Goal: Find contact information: Find contact information

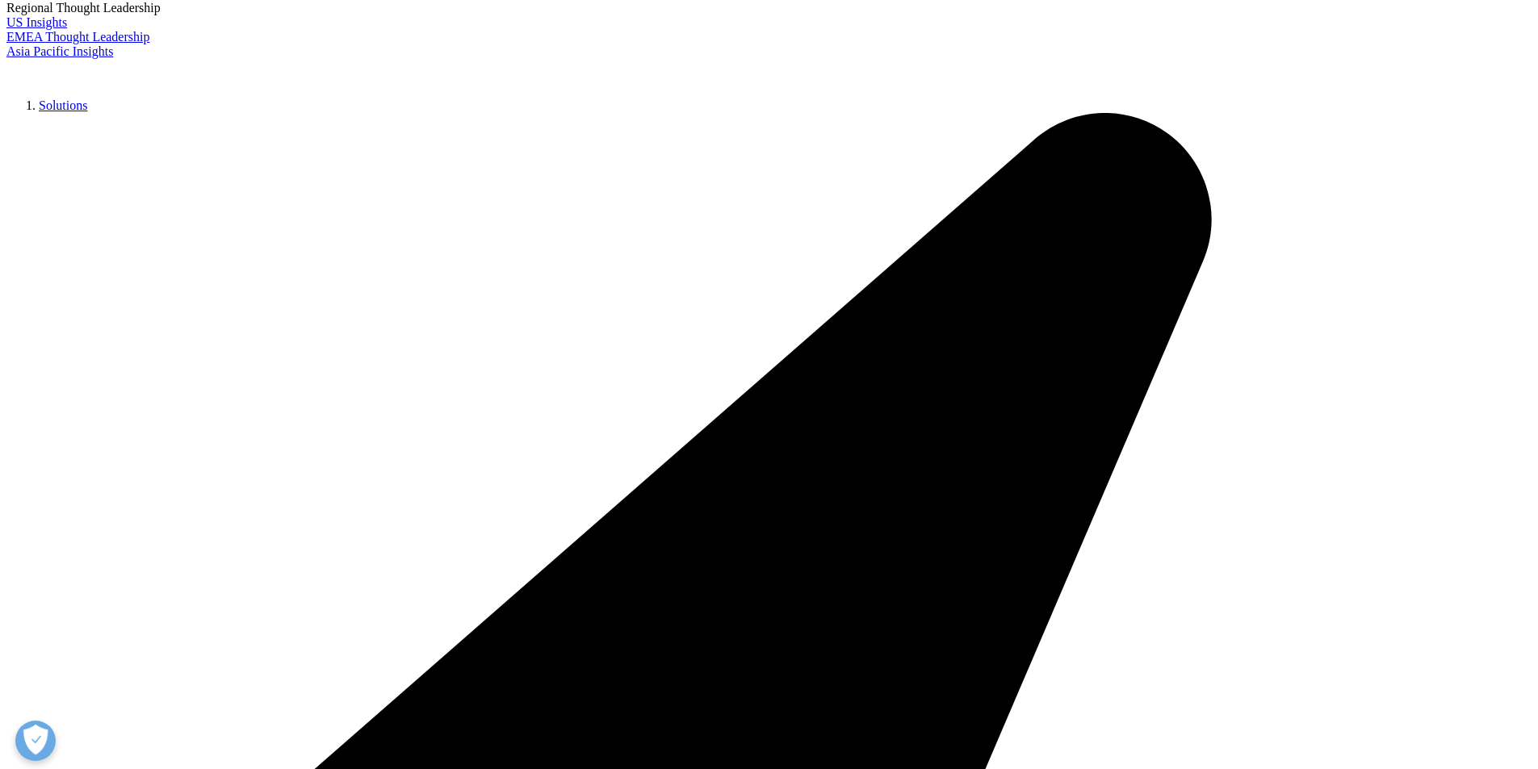
scroll to position [323, 0]
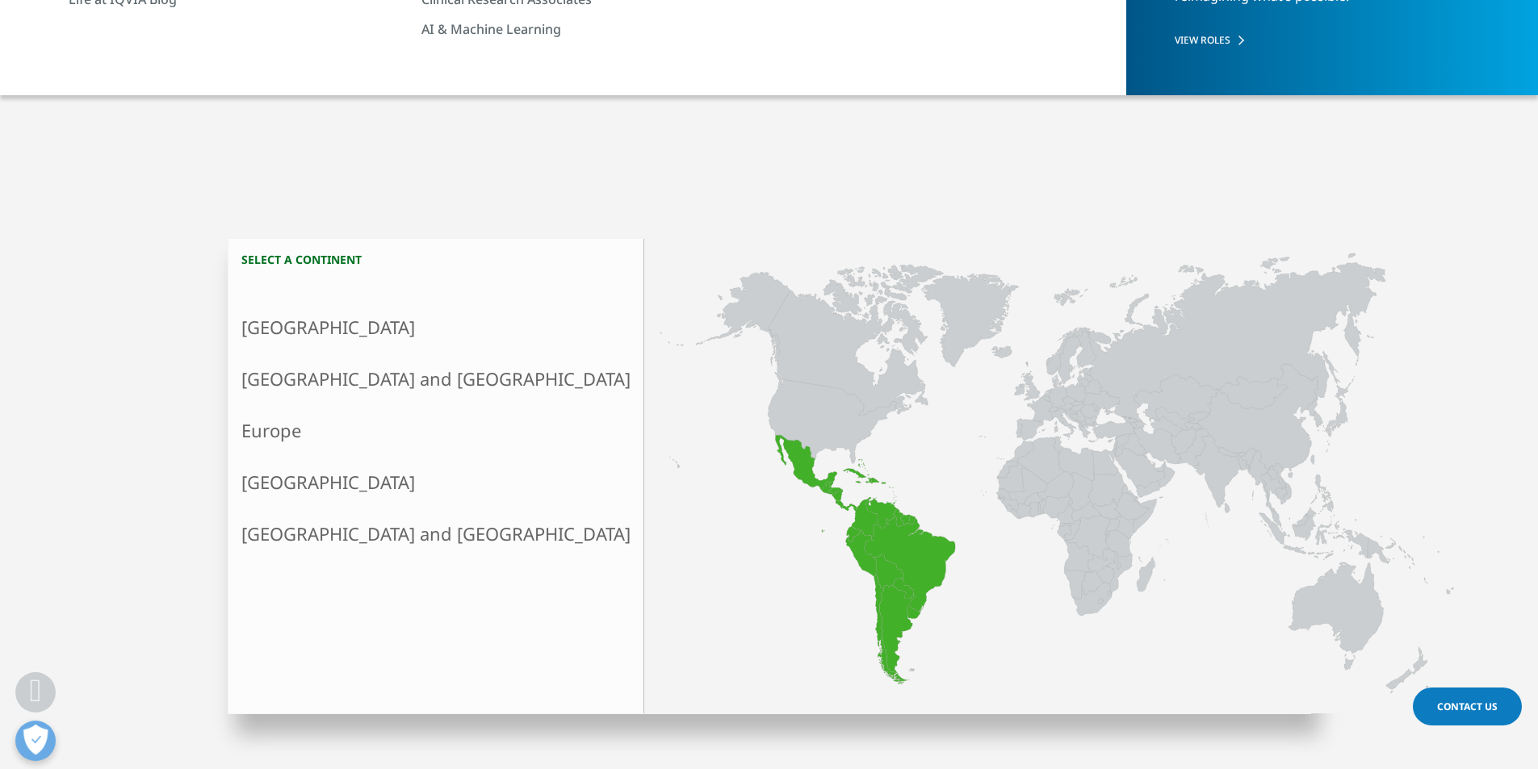
click at [293, 494] on link "[GEOGRAPHIC_DATA]" at bounding box center [435, 483] width 415 height 52
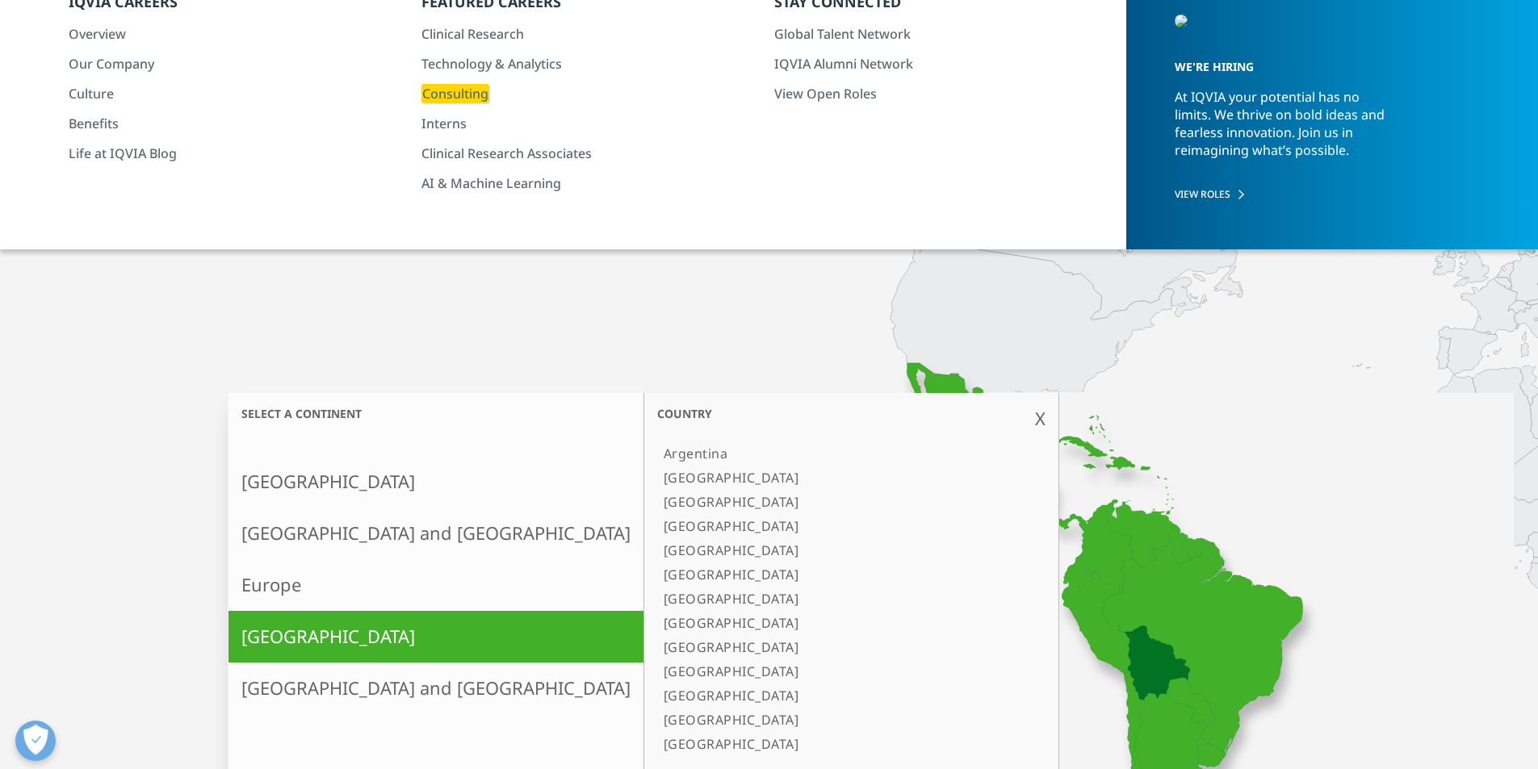
scroll to position [161, 0]
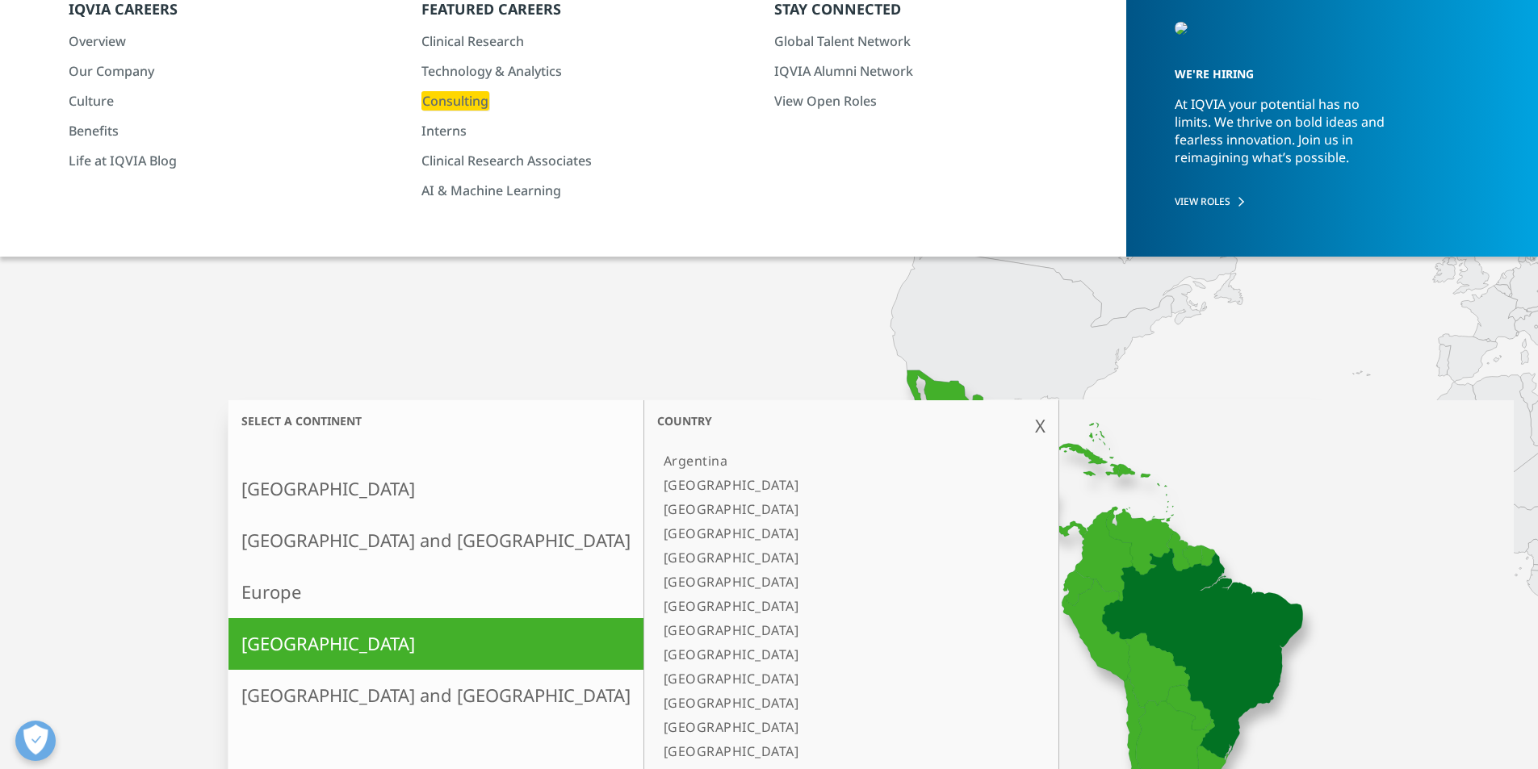
click at [657, 508] on link "[GEOGRAPHIC_DATA]" at bounding box center [843, 509] width 372 height 24
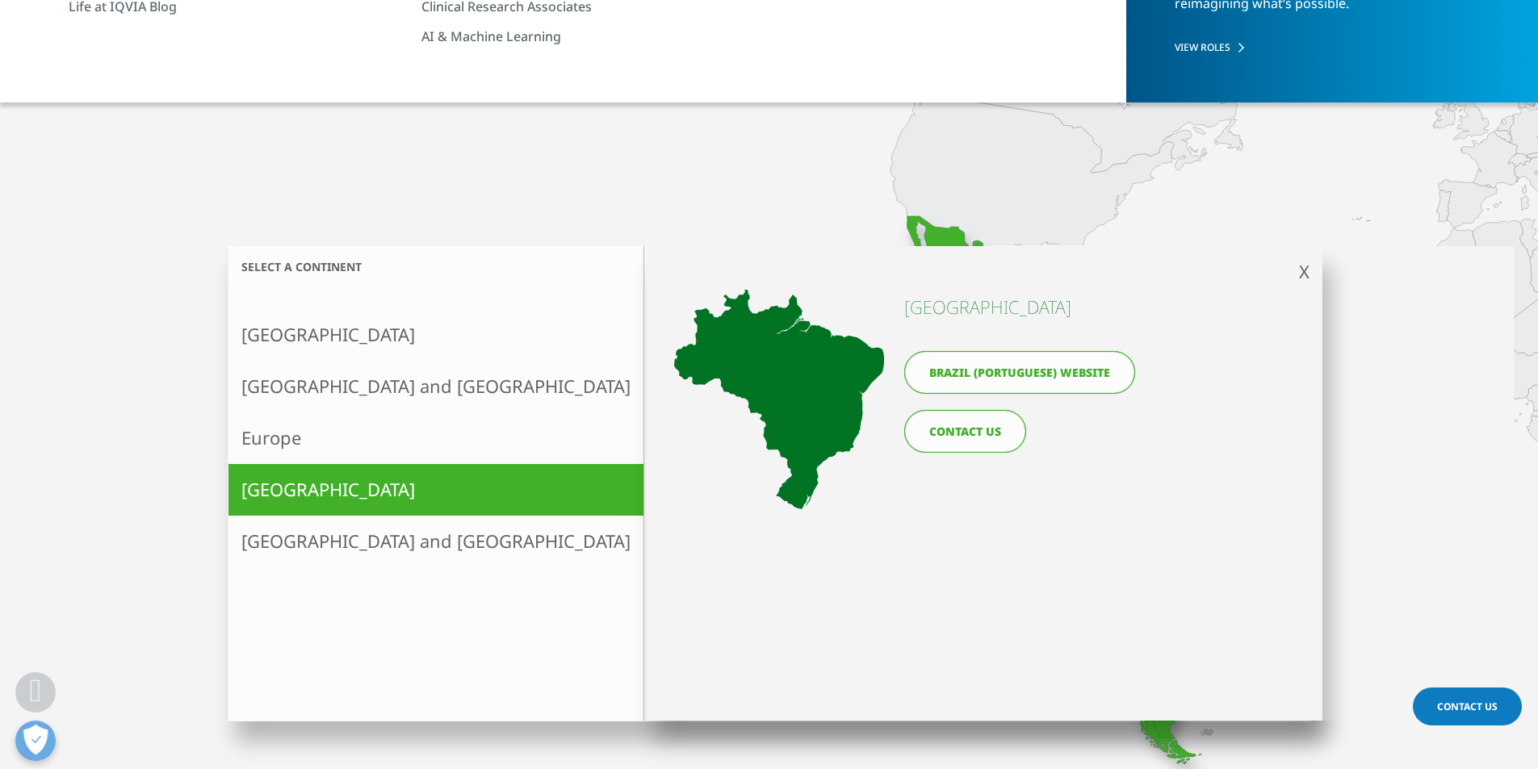
scroll to position [323, 0]
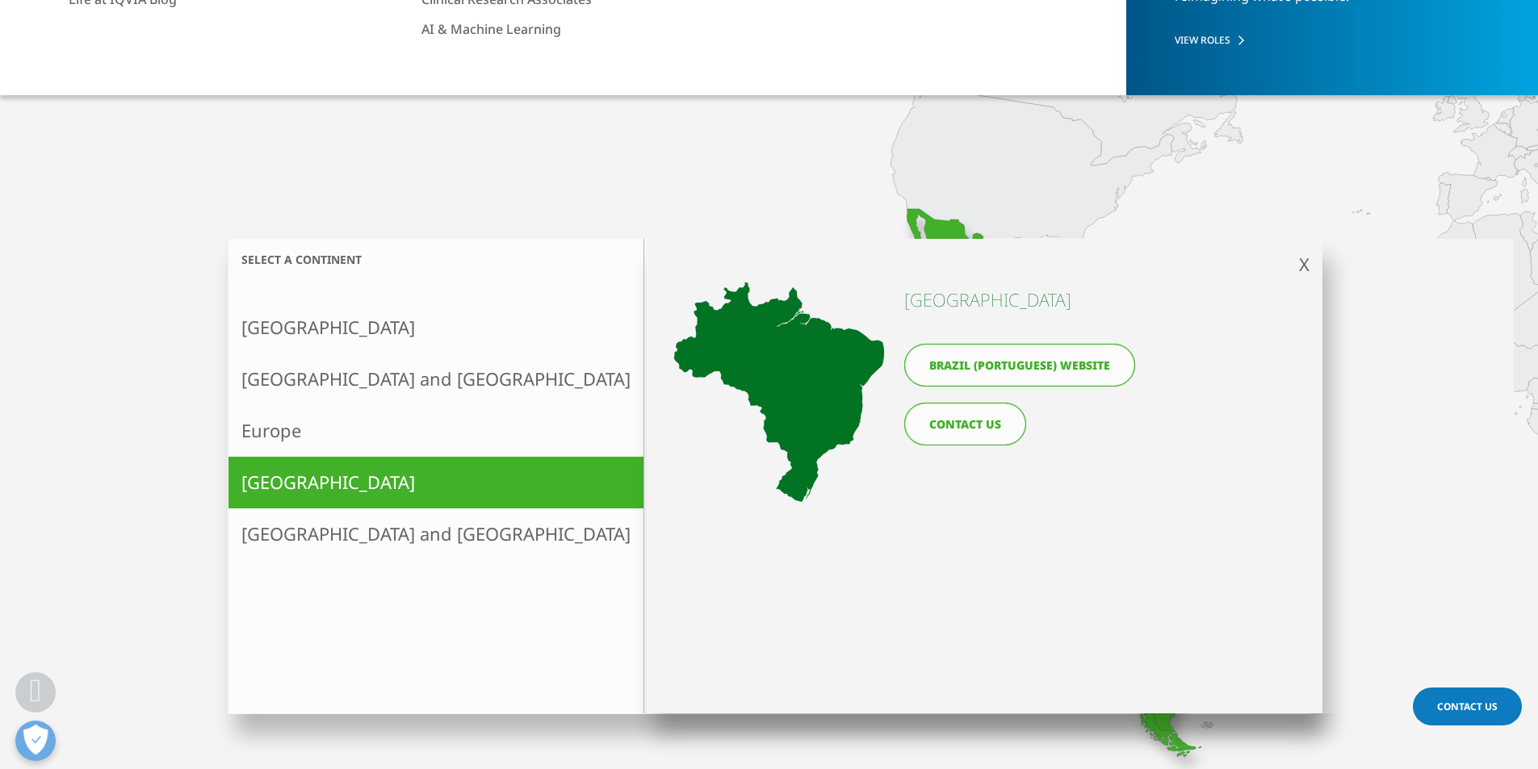
click at [1019, 366] on link "Brazil (Portuguese) website" at bounding box center [1019, 365] width 231 height 43
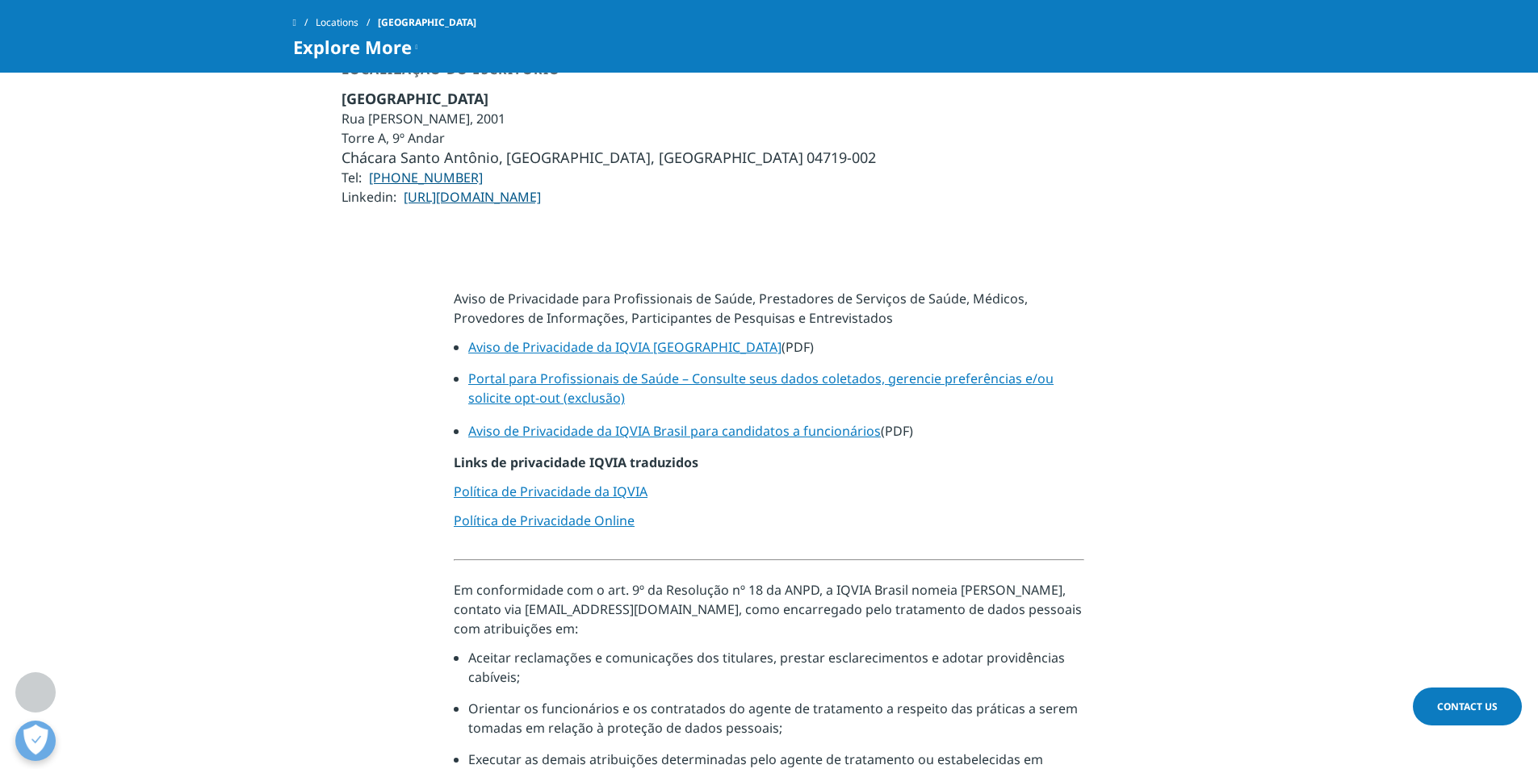
scroll to position [565, 0]
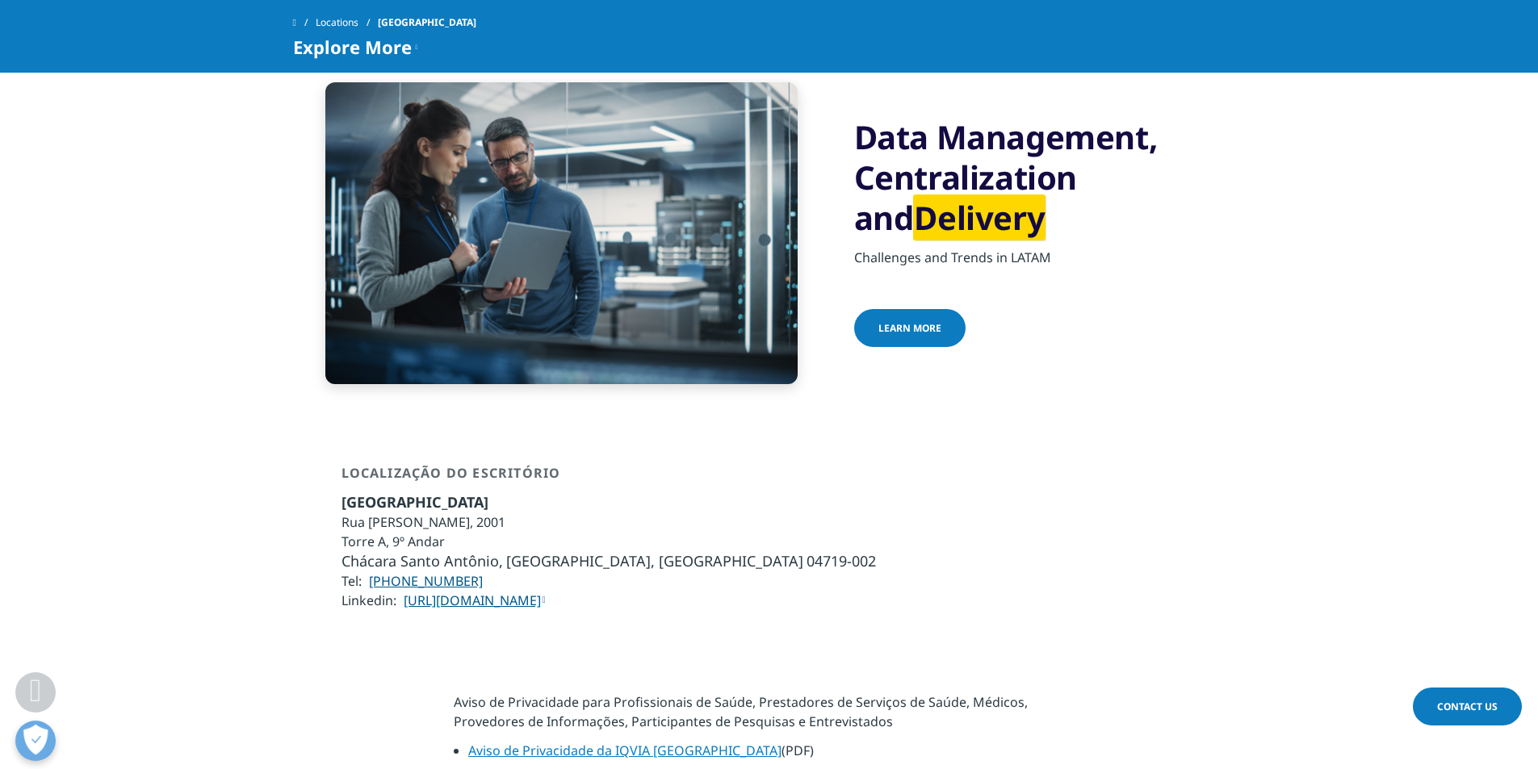
drag, startPoint x: 510, startPoint y: 526, endPoint x: 374, endPoint y: 517, distance: 135.9
click at [374, 571] on li "Tel: +55 11 5185-1500" at bounding box center [608, 580] width 534 height 19
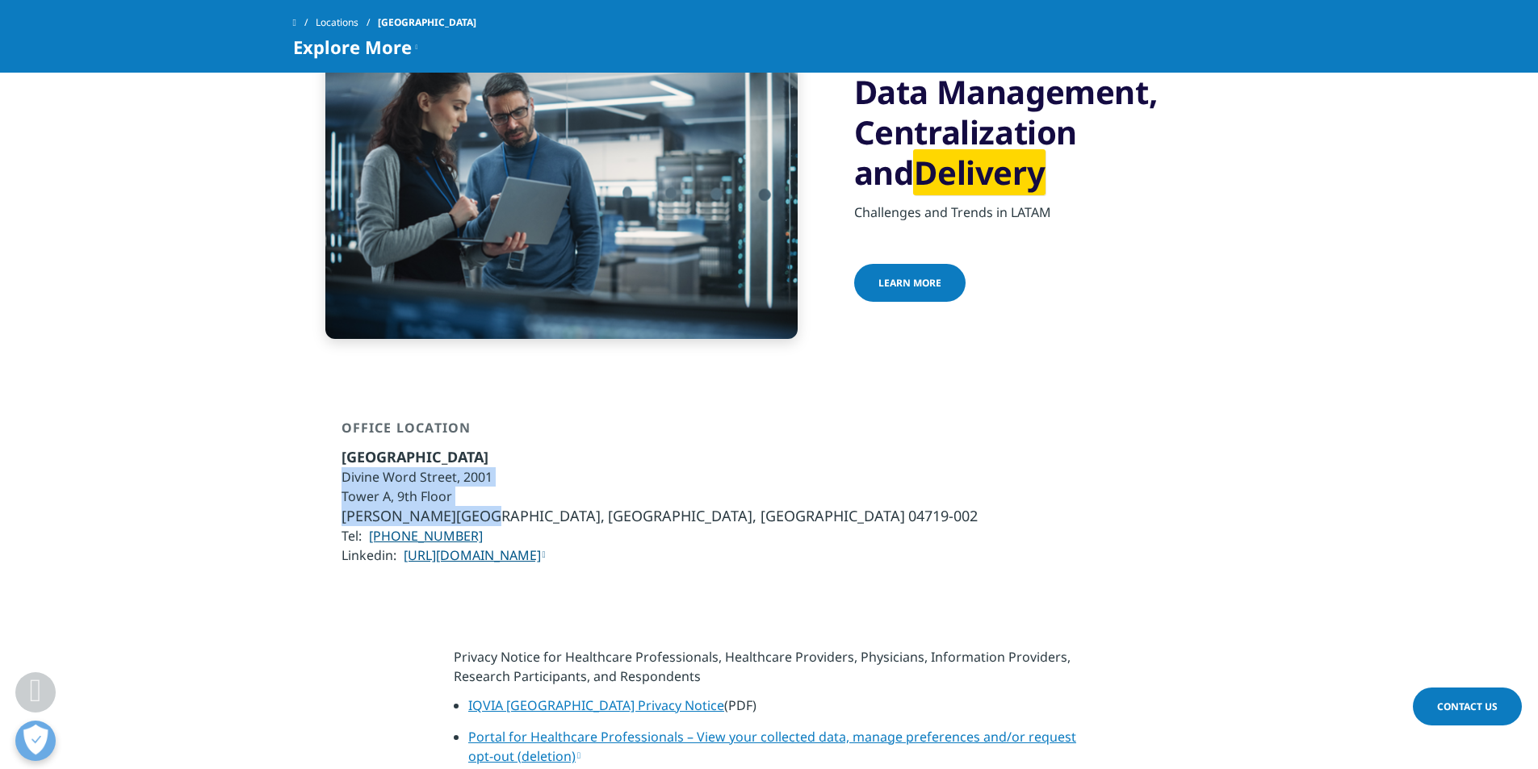
drag, startPoint x: 333, startPoint y: 452, endPoint x: 476, endPoint y: 486, distance: 147.6
click at [476, 486] on div "Office location São Paulo Divine Word Street, 2001 Tower A, 9th Floor Santo Ant…" at bounding box center [769, 493] width 952 height 147
copy ul "Divine Word Street, 2001 Tower A, 9th Floor Santo Antonio Farm"
click at [608, 506] on font "São Paulo, SP" at bounding box center [756, 515] width 297 height 19
drag, startPoint x: 504, startPoint y: 485, endPoint x: 523, endPoint y: 484, distance: 19.4
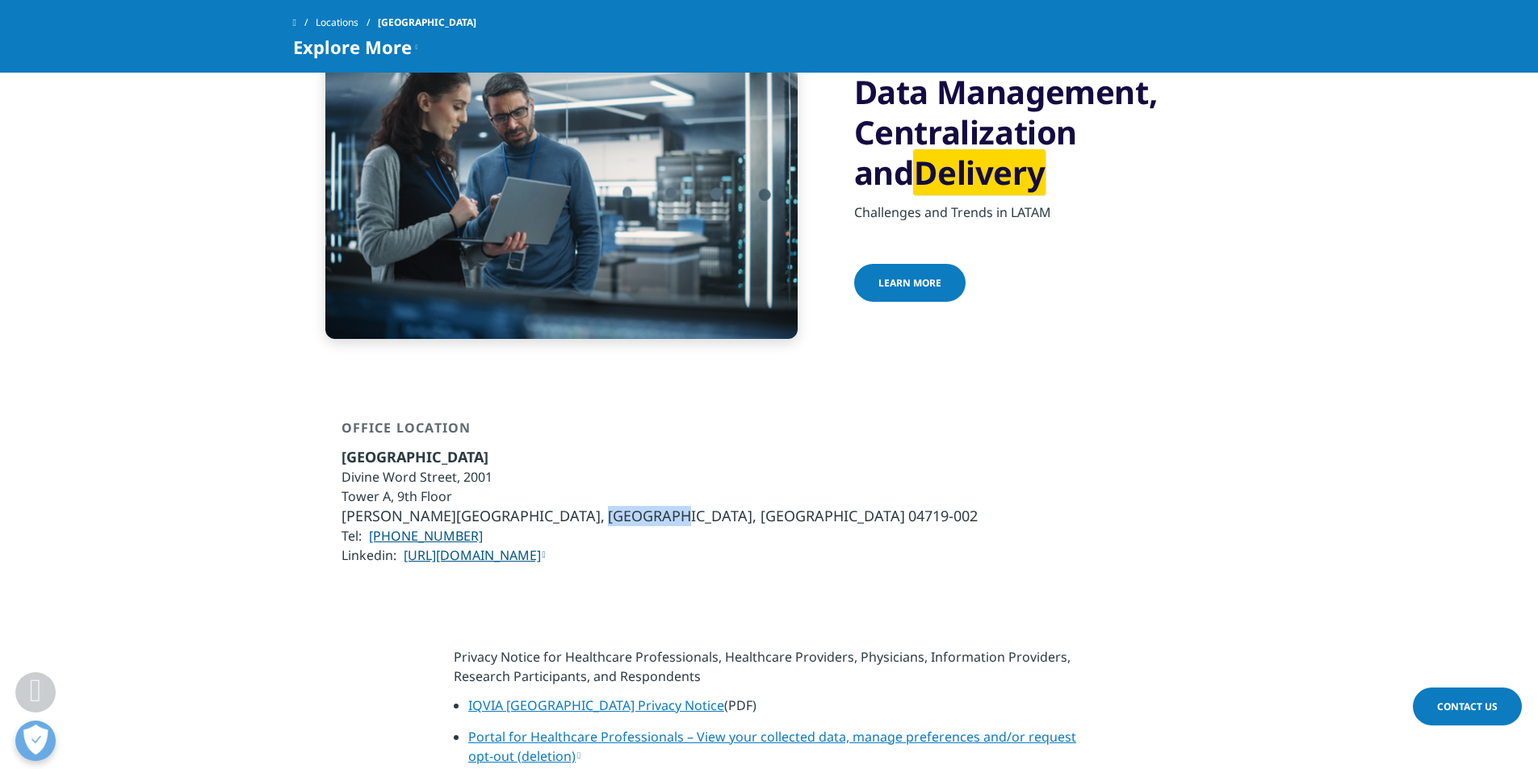
click at [608, 506] on font "São Paulo, SP" at bounding box center [756, 515] width 297 height 19
copy font "São Paulo"
click at [608, 506] on font "São Paulo, SP" at bounding box center [756, 515] width 297 height 19
click at [908, 506] on font "04719-002" at bounding box center [942, 515] width 69 height 19
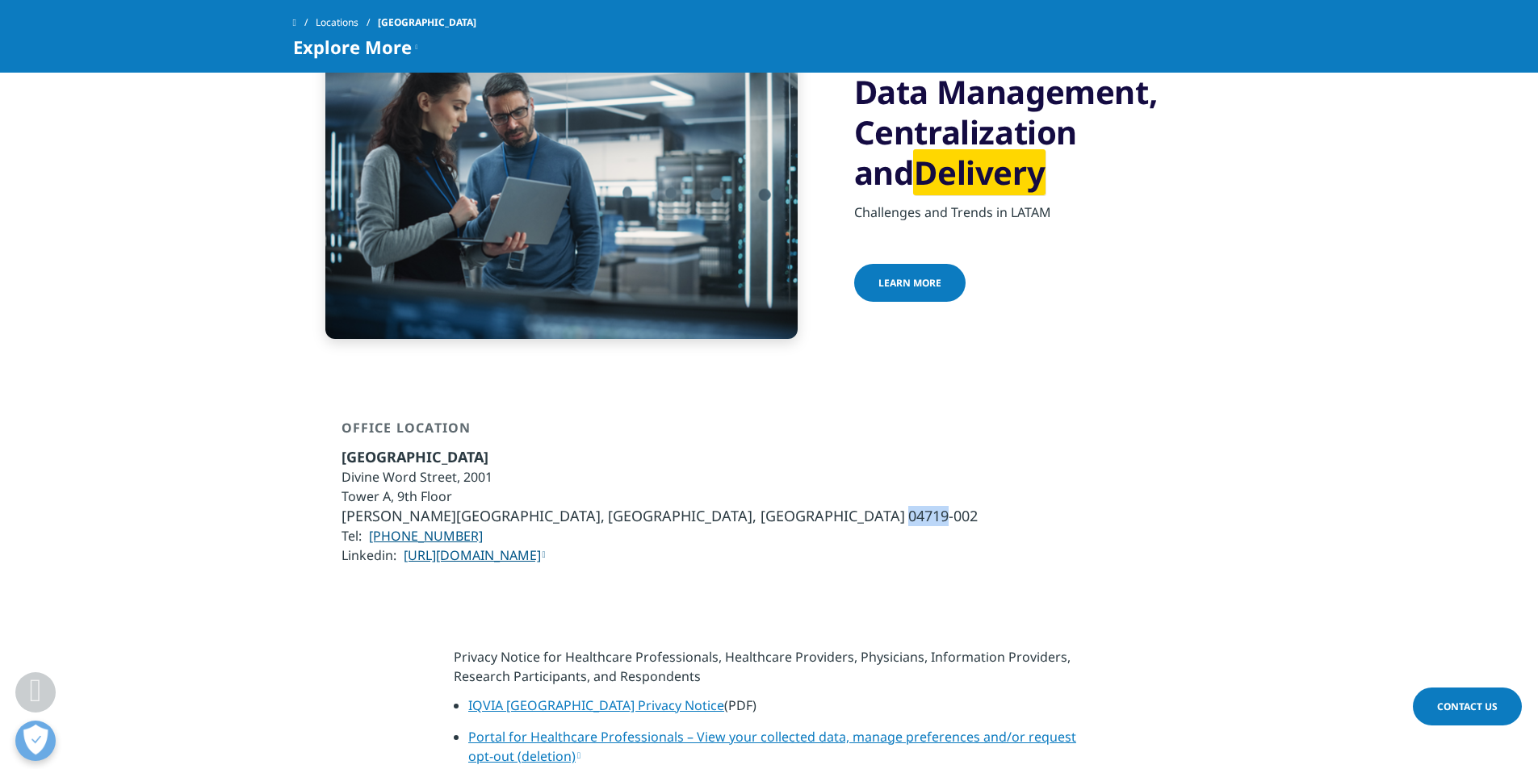
copy font "04719"
drag, startPoint x: 506, startPoint y: 506, endPoint x: 372, endPoint y: 505, distance: 134.0
click at [372, 526] on li "Tel: +55 11 5185-1500" at bounding box center [659, 535] width 636 height 19
copy font "+55 11 5185-1500"
